Goal: Check status: Check status

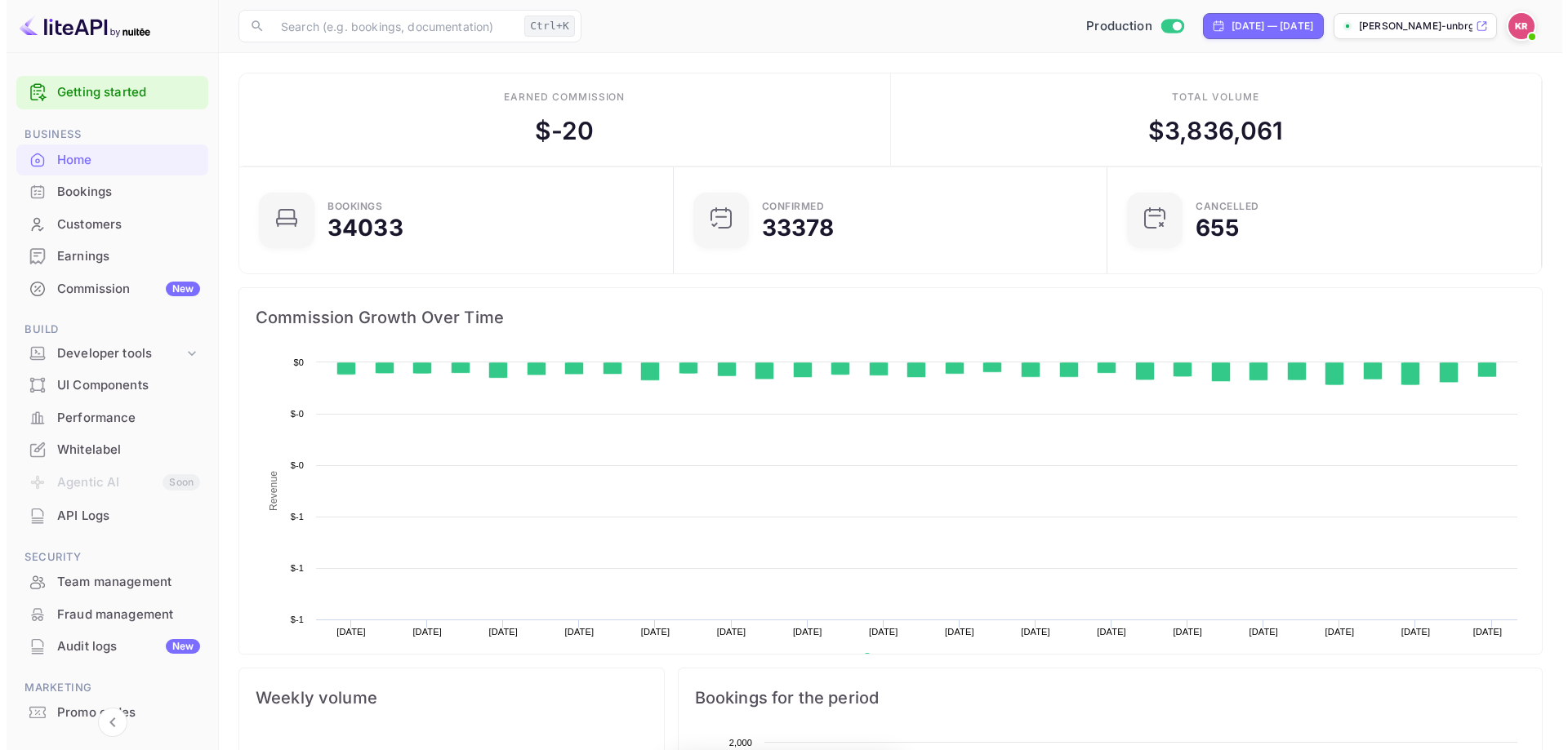
scroll to position [253, 412]
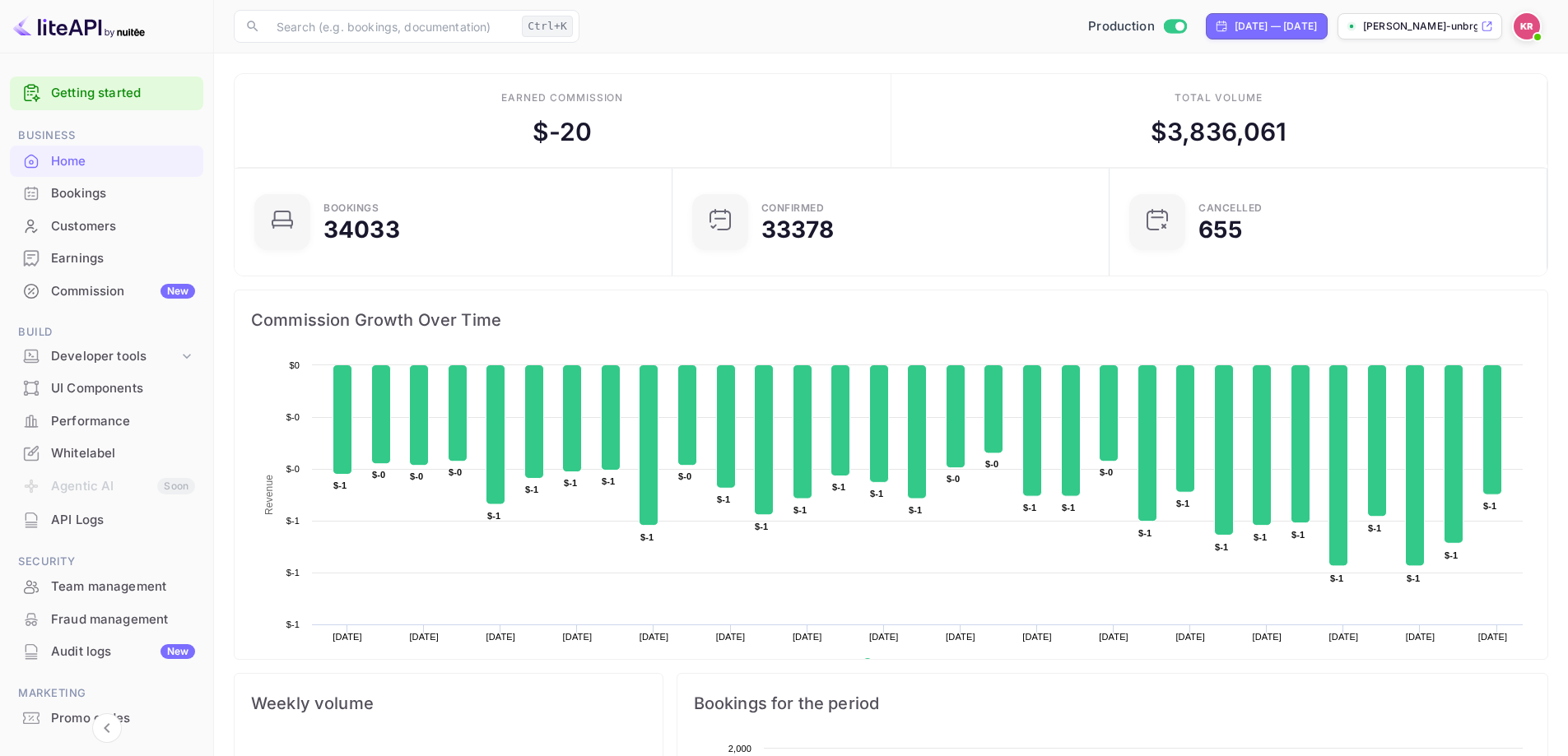
click at [52, 182] on div "Bookings" at bounding box center [106, 193] width 193 height 32
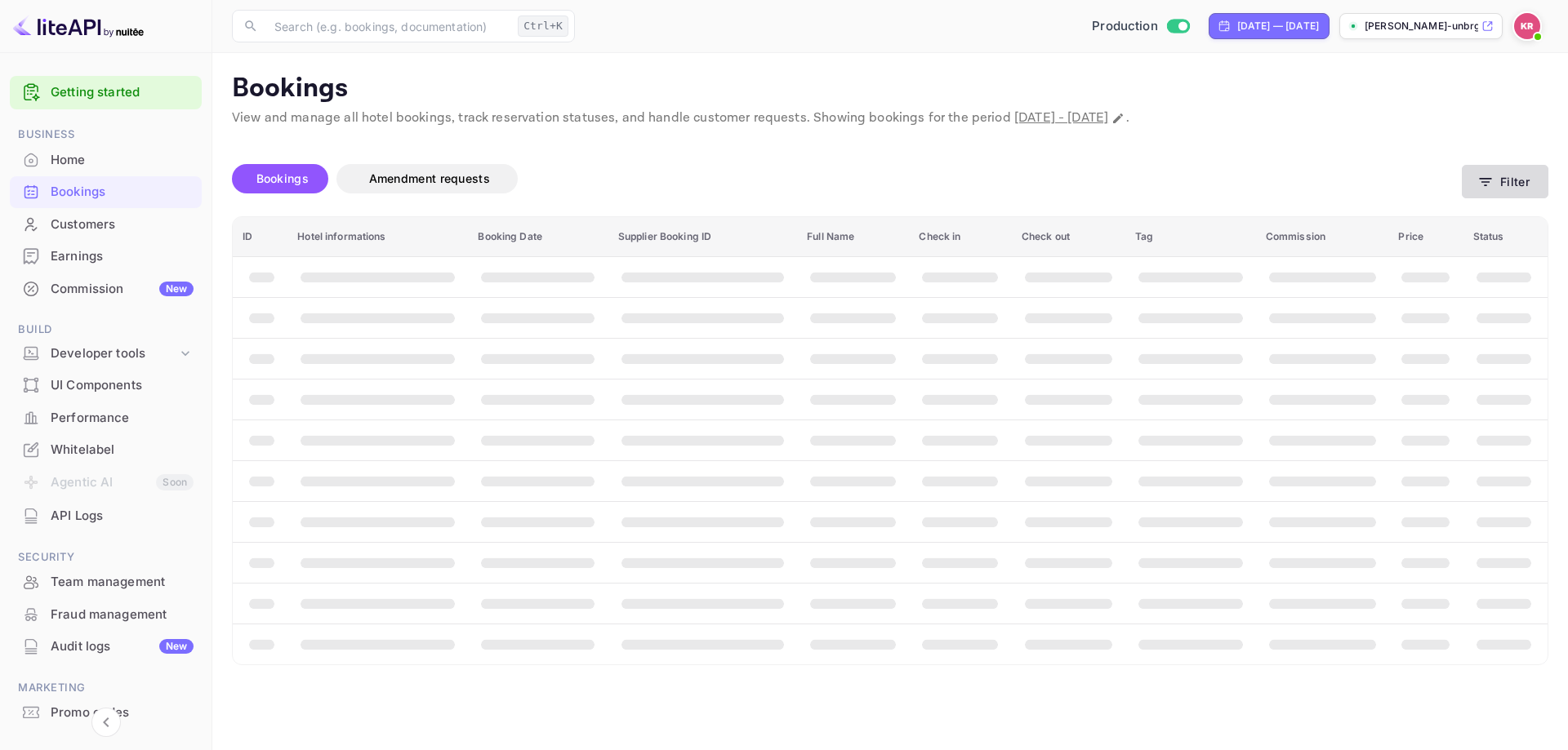
click at [1513, 181] on button "Filter" at bounding box center [1505, 182] width 86 height 33
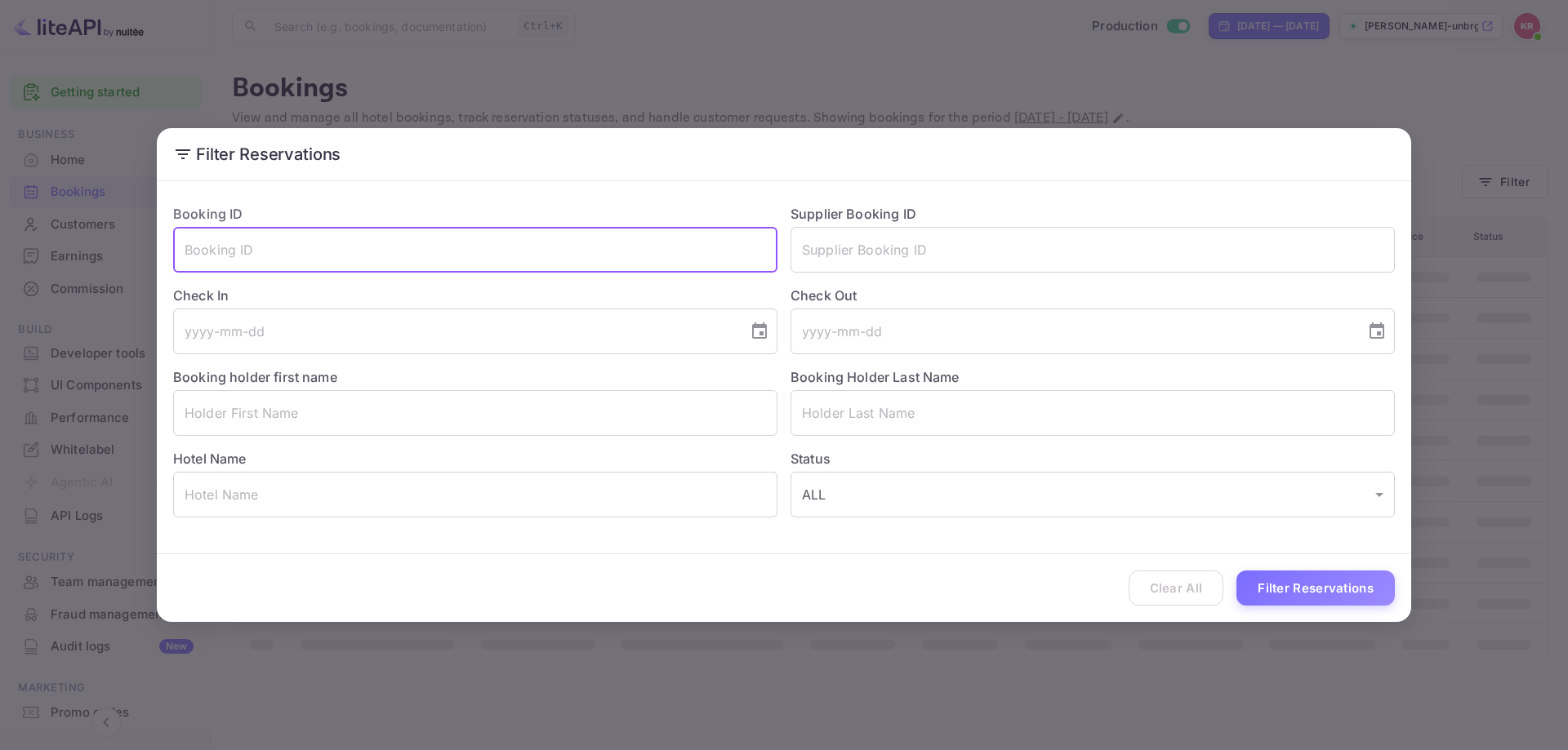
paste input "pQs0BnHYM"
type input "pQs0BnHYM"
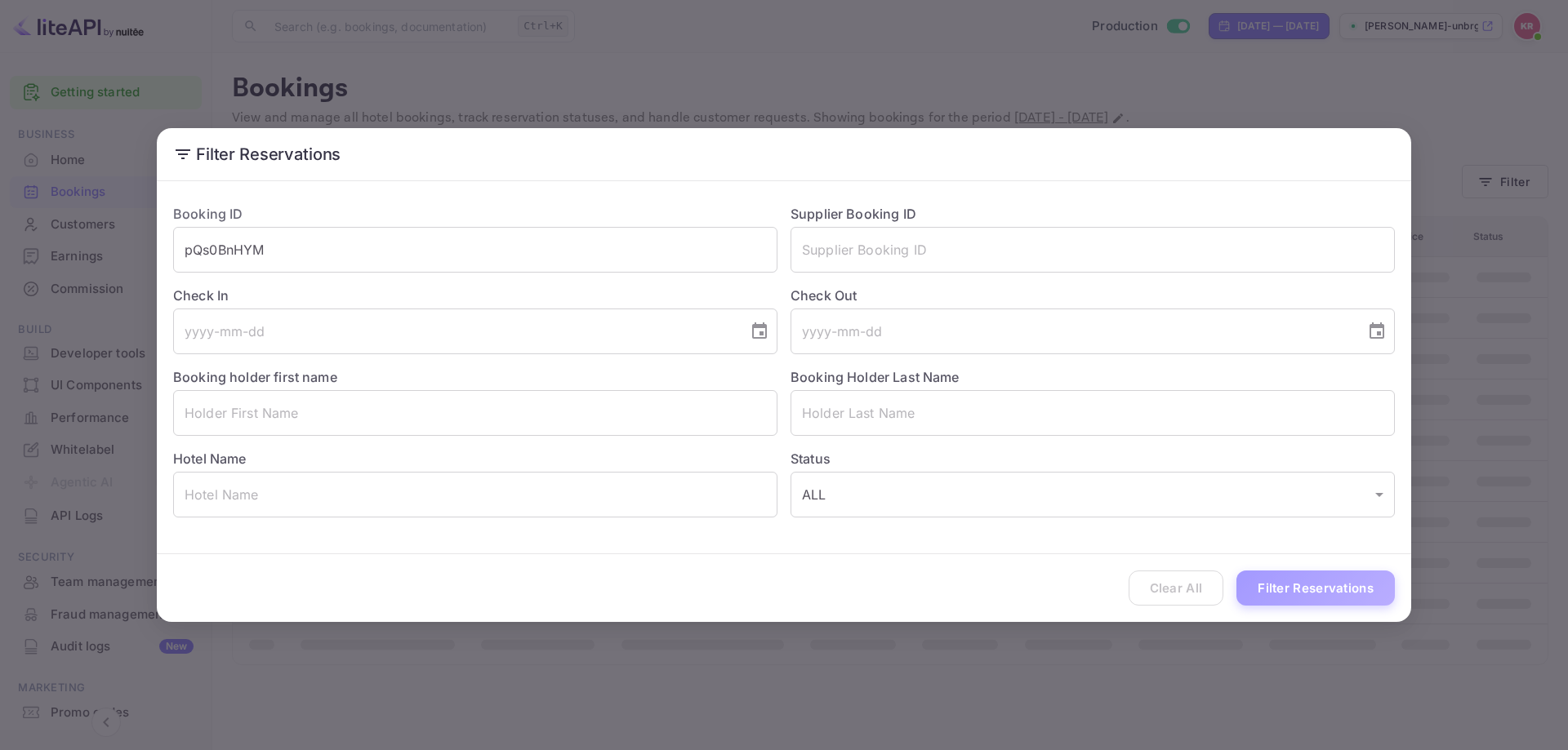
click at [1258, 581] on button "Filter Reservations" at bounding box center [1315, 588] width 159 height 35
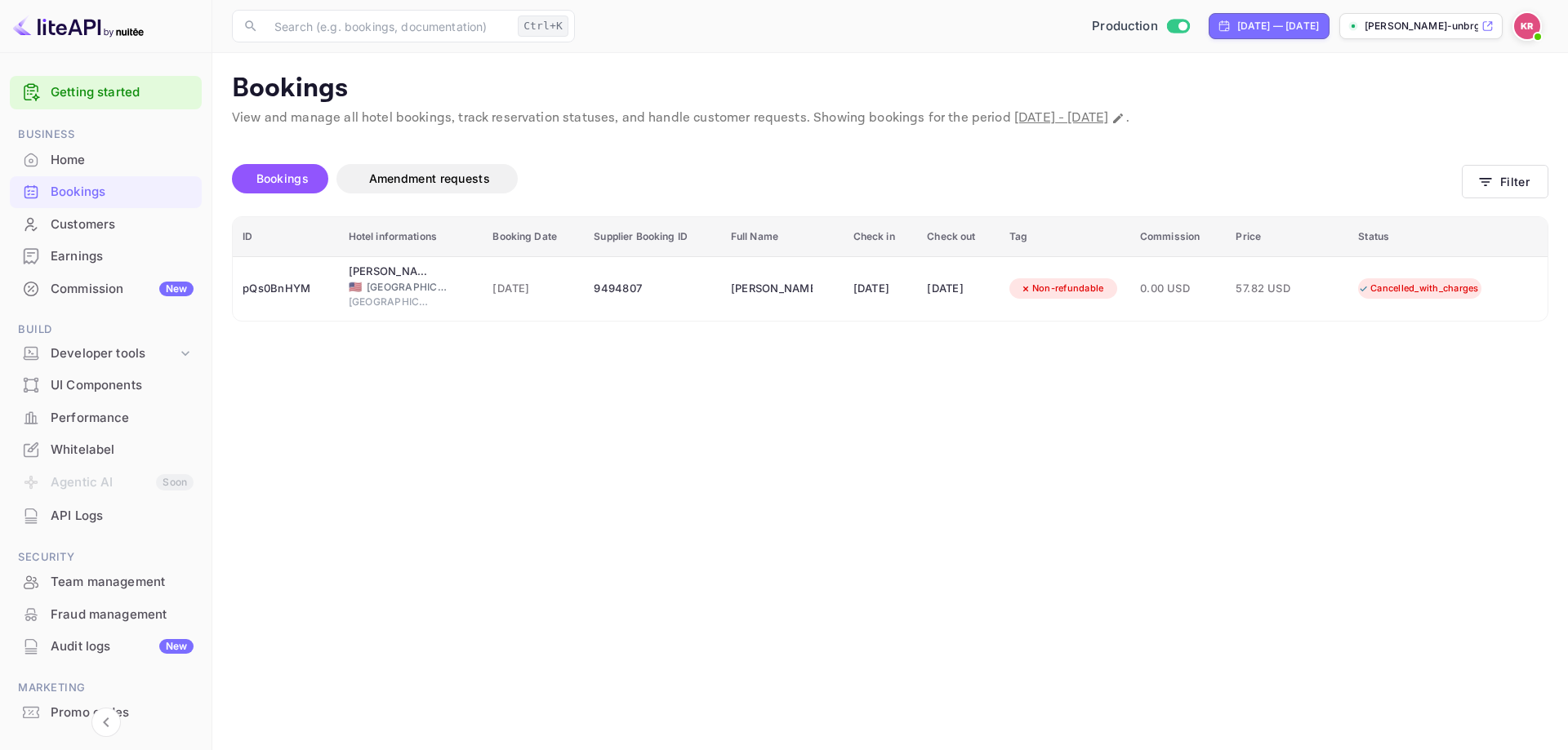
click at [1027, 365] on main "Bookings View and manage all hotel bookings, track reservation statuses, and ha…" at bounding box center [890, 402] width 1356 height 697
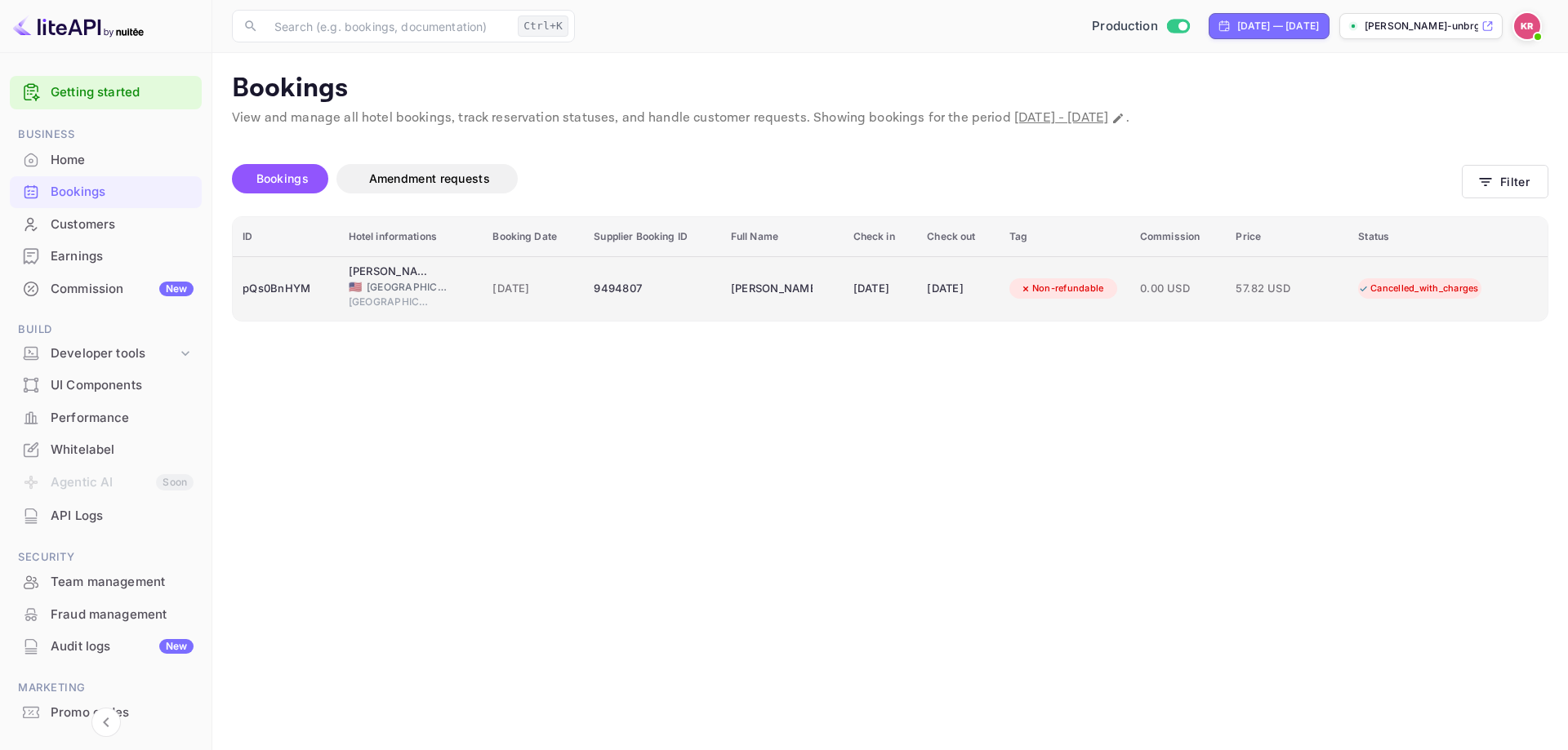
click at [1418, 293] on div "Cancelled_with_charges" at bounding box center [1418, 288] width 142 height 21
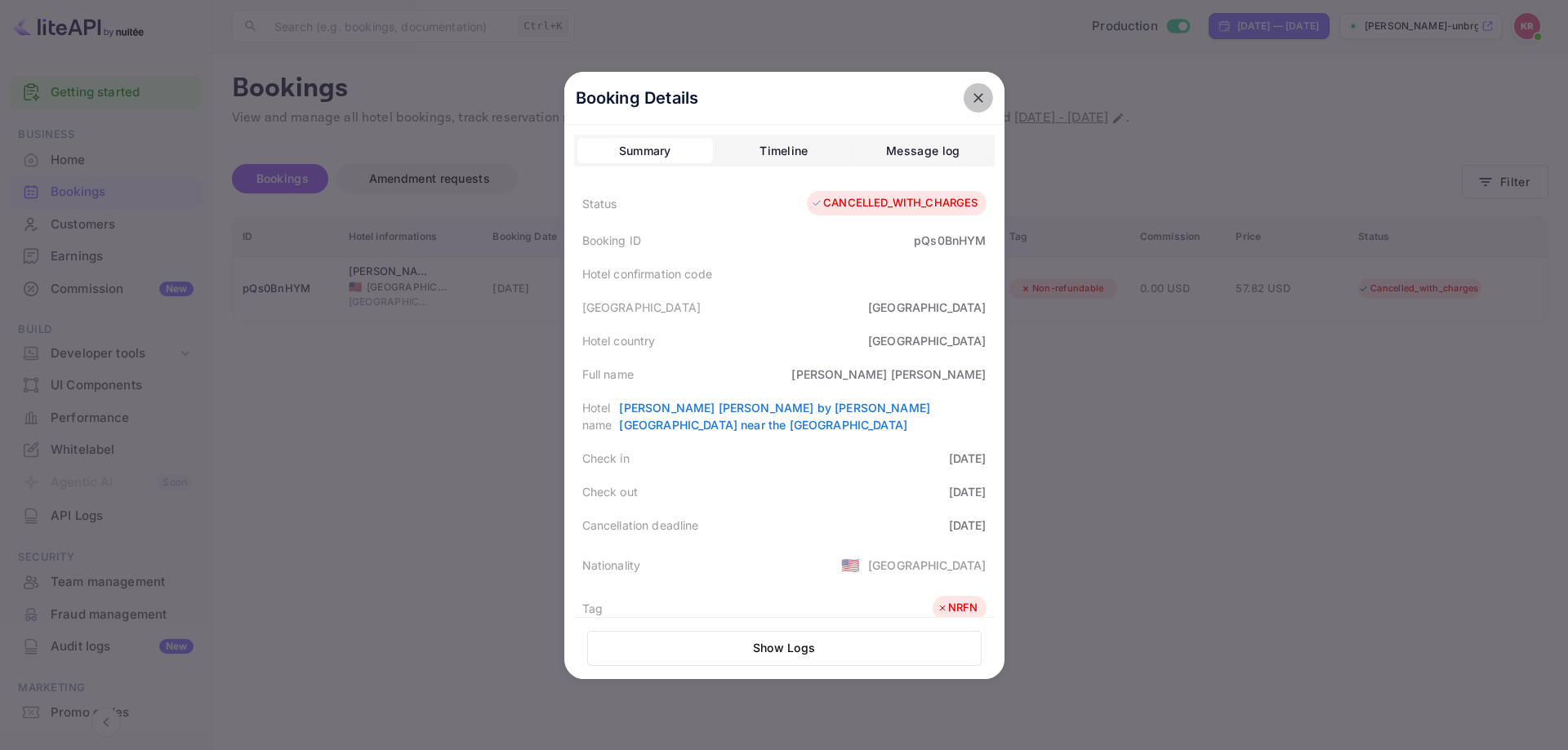
click at [970, 92] on icon "close" at bounding box center [979, 98] width 17 height 17
